Goal: Find contact information: Find contact information

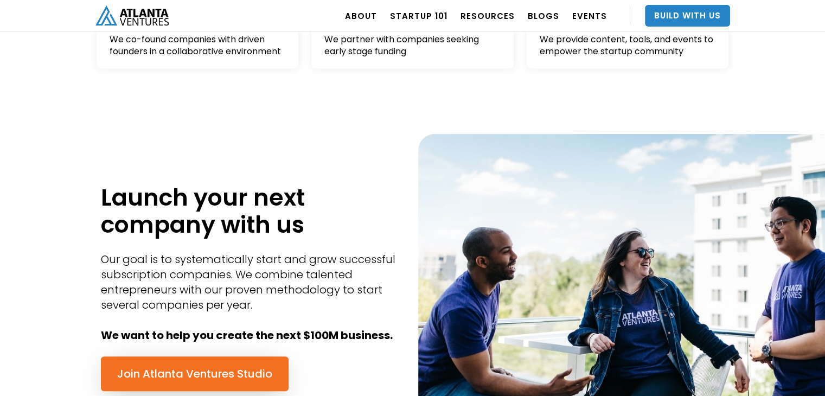
scroll to position [2612, 0]
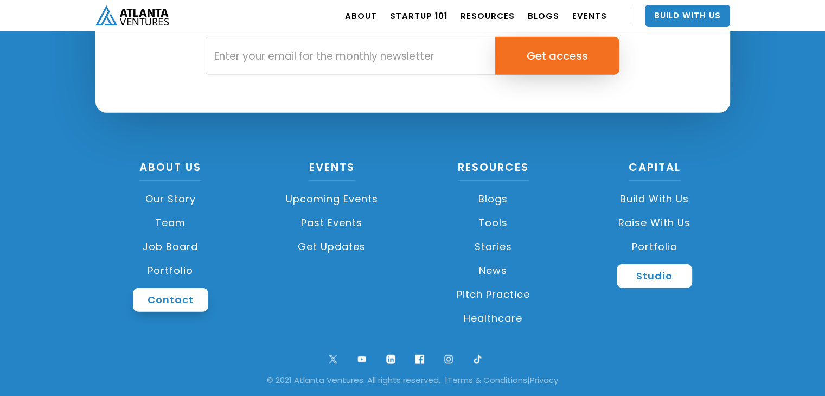
click at [164, 300] on link "Contact" at bounding box center [170, 300] width 75 height 24
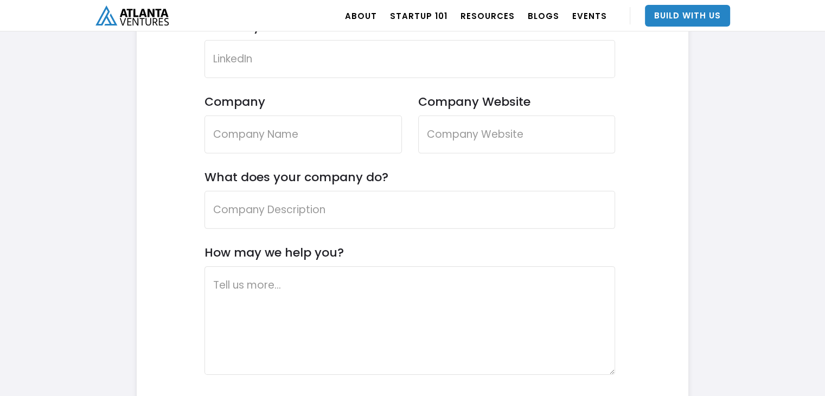
scroll to position [3374, 0]
click at [370, 16] on link "ABOUT" at bounding box center [361, 16] width 32 height 30
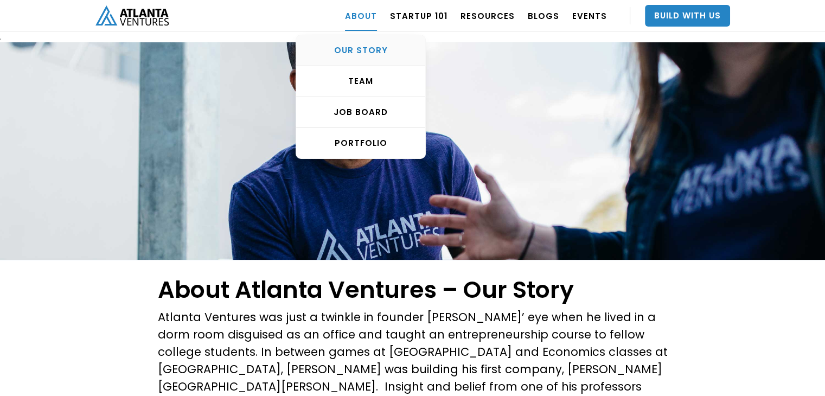
click at [377, 45] on div "OUR STORY" at bounding box center [360, 50] width 129 height 11
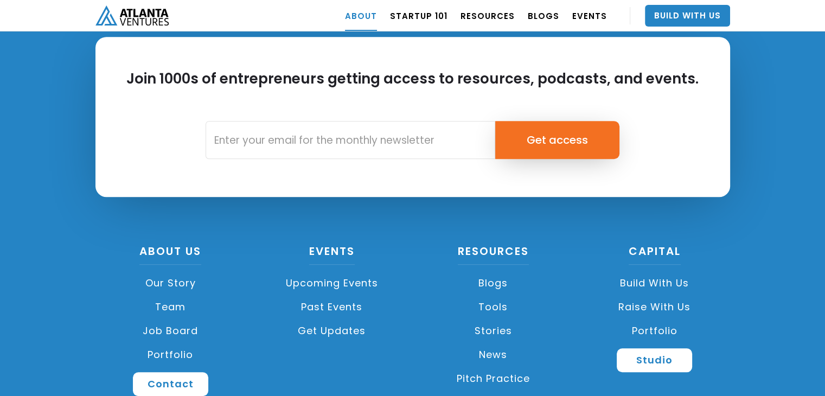
scroll to position [4878, 0]
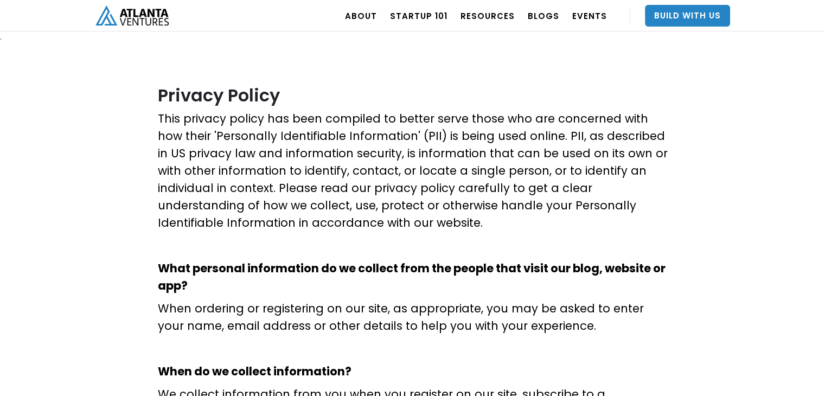
scroll to position [3467, 0]
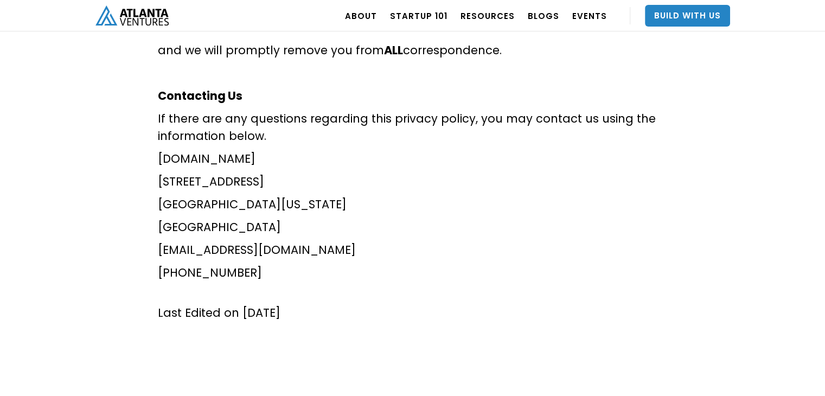
click at [332, 242] on p "marketing@atlantaventures.com" at bounding box center [413, 250] width 510 height 17
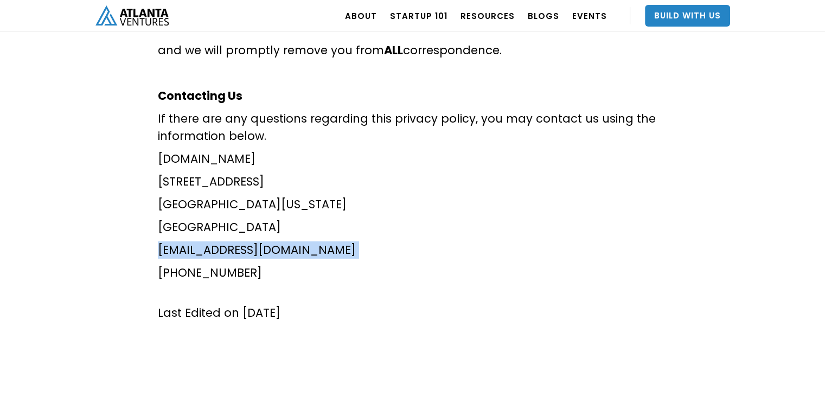
click at [332, 242] on p "marketing@atlantaventures.com" at bounding box center [413, 250] width 510 height 17
copy p "marketing@atlantaventures.com"
